Goal: Find specific fact: Find specific fact

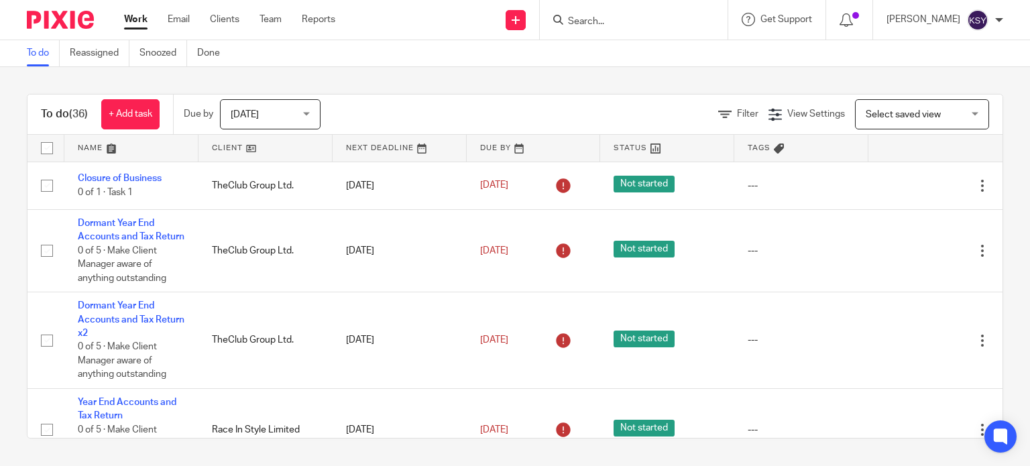
click at [598, 23] on input "Search" at bounding box center [627, 22] width 121 height 12
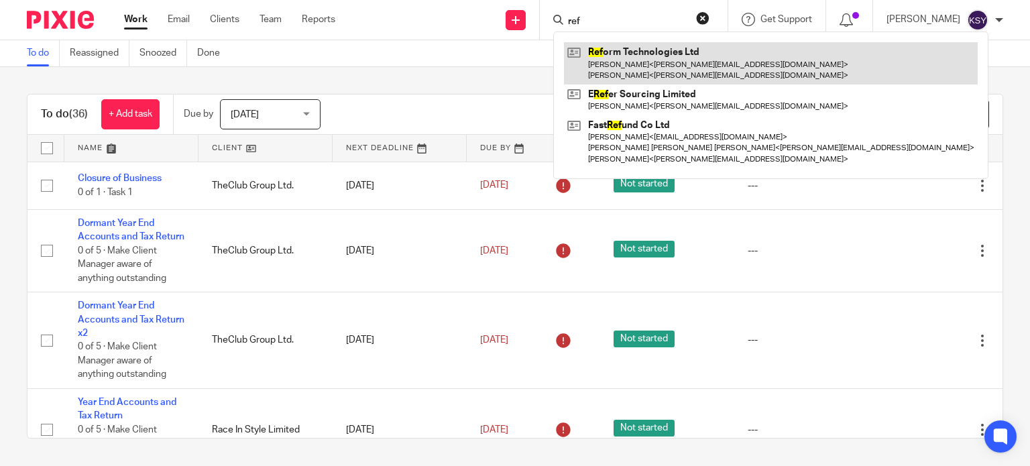
type input "ref"
click at [590, 53] on link at bounding box center [771, 63] width 414 height 42
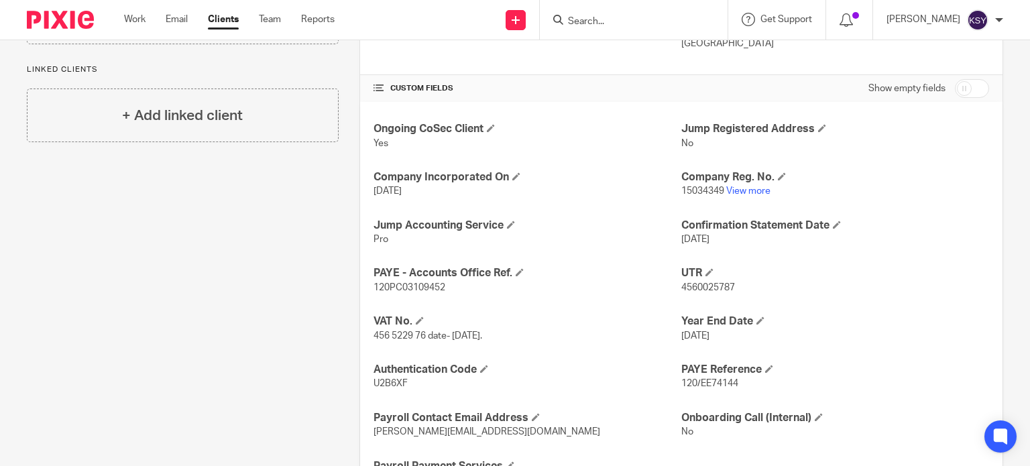
scroll to position [480, 0]
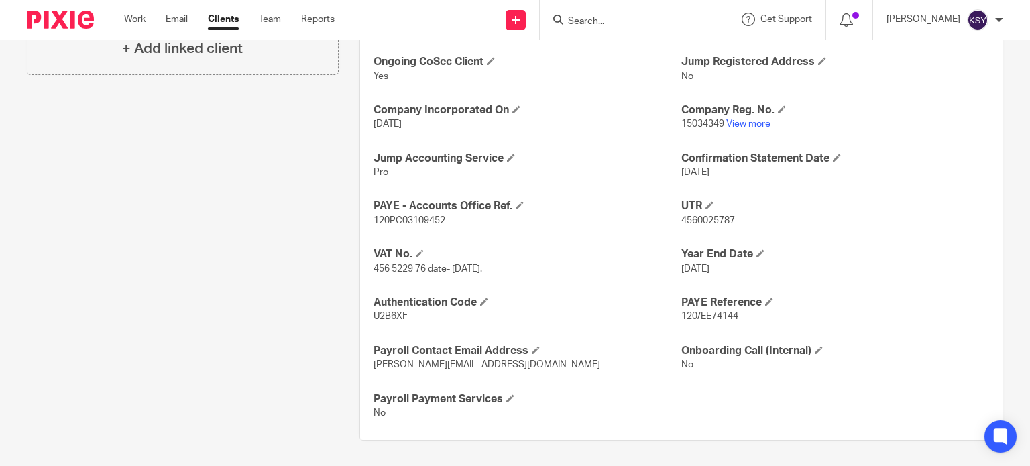
drag, startPoint x: 703, startPoint y: 300, endPoint x: 707, endPoint y: 316, distance: 16.6
click at [703, 300] on h4 "PAYE Reference" at bounding box center [835, 303] width 308 height 14
click at [707, 316] on span "120/EE74144" at bounding box center [709, 316] width 57 height 9
drag, startPoint x: 707, startPoint y: 316, endPoint x: 681, endPoint y: 316, distance: 25.5
click at [681, 316] on span "120/EE74144" at bounding box center [709, 316] width 57 height 9
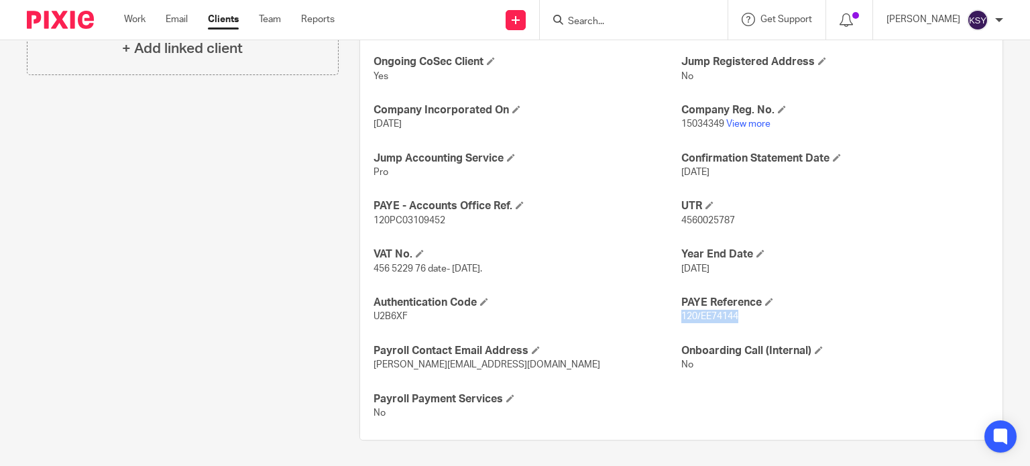
copy span "120/EE74144"
